Goal: Information Seeking & Learning: Compare options

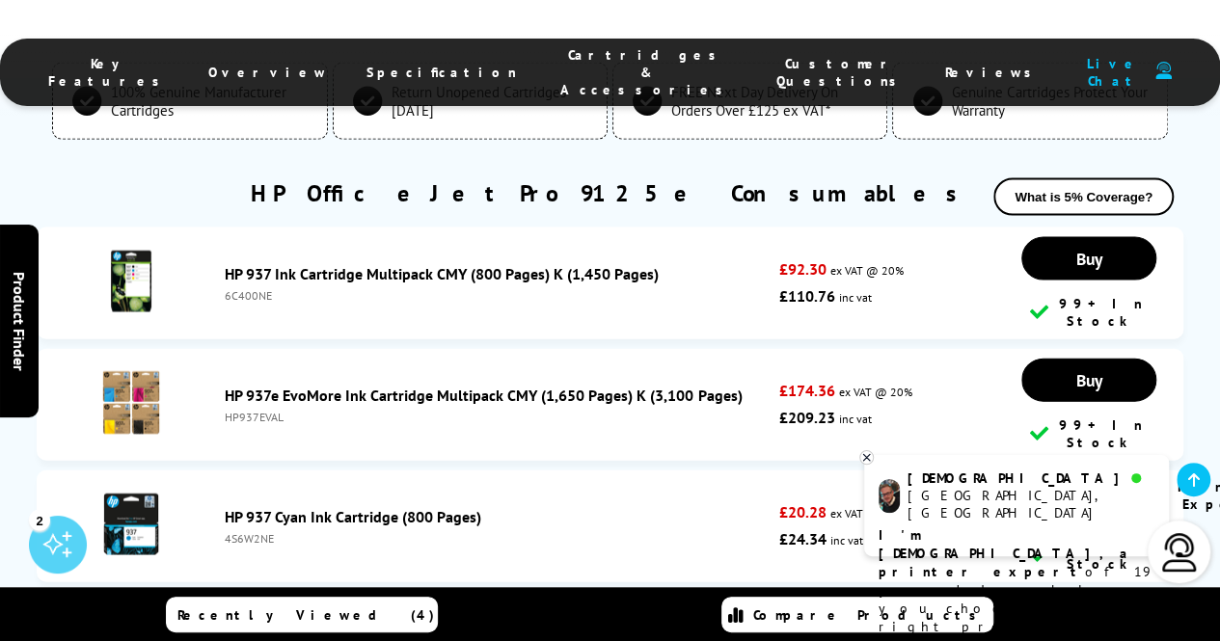
scroll to position [5633, 0]
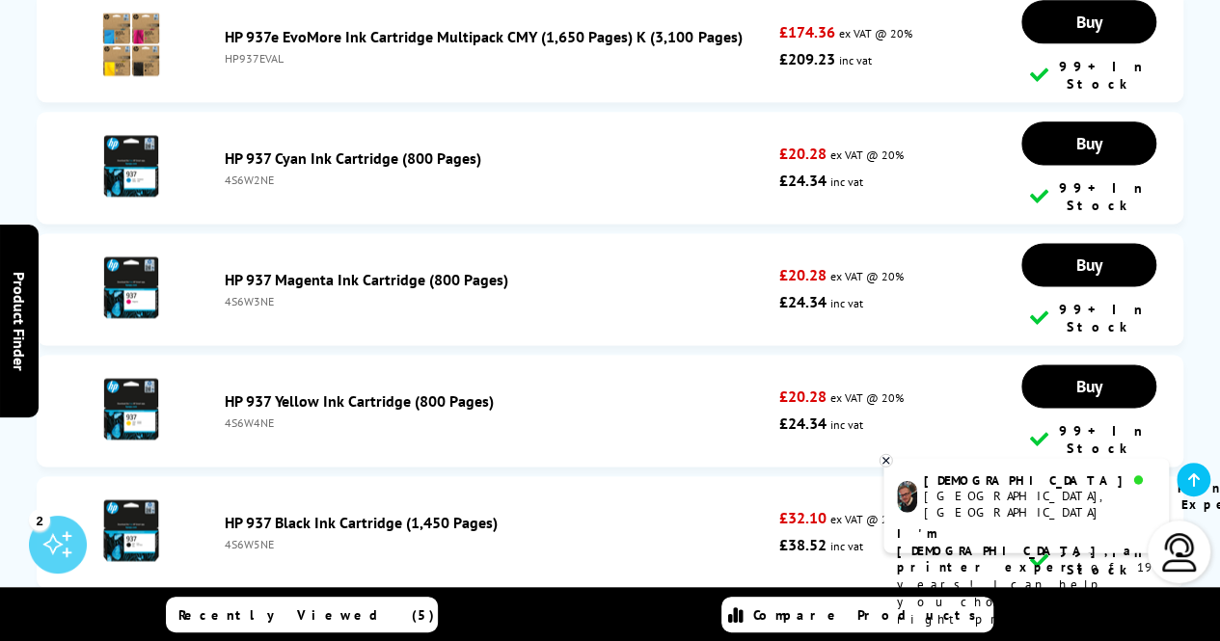
scroll to position [4889, 0]
